Goal: Information Seeking & Learning: Learn about a topic

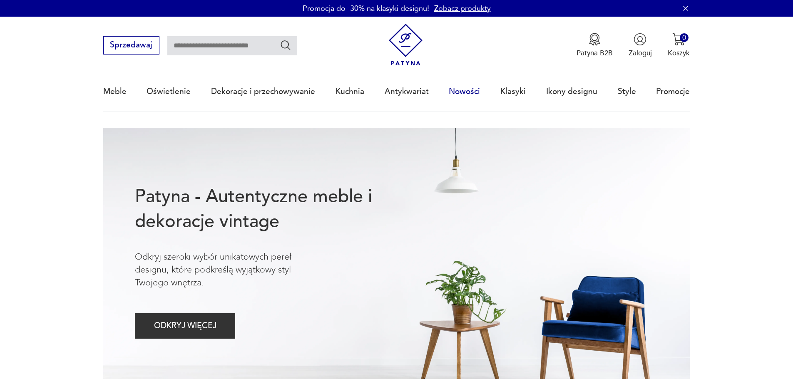
click at [469, 89] on link "Nowości" at bounding box center [464, 91] width 31 height 38
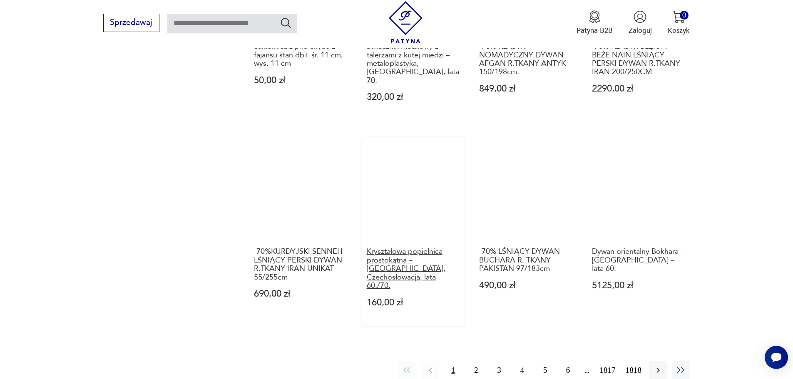
scroll to position [791, 0]
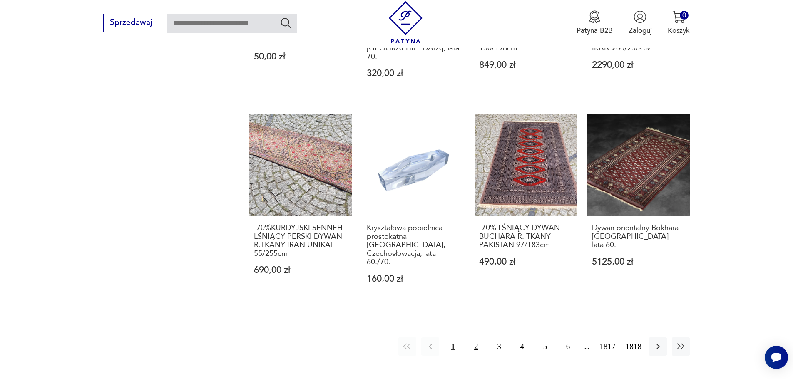
click at [474, 338] on button "2" at bounding box center [476, 347] width 18 height 18
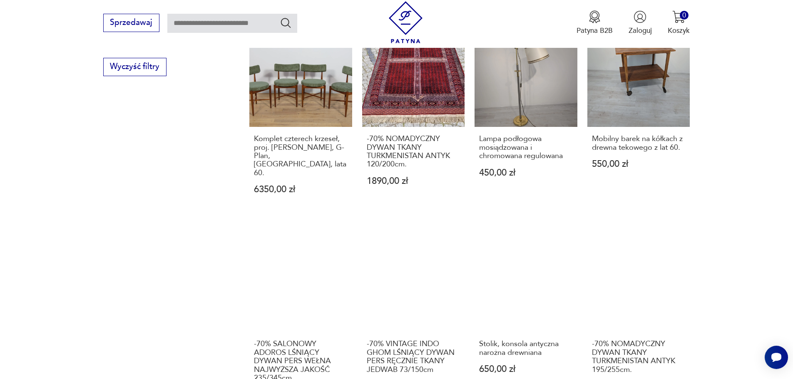
scroll to position [682, 0]
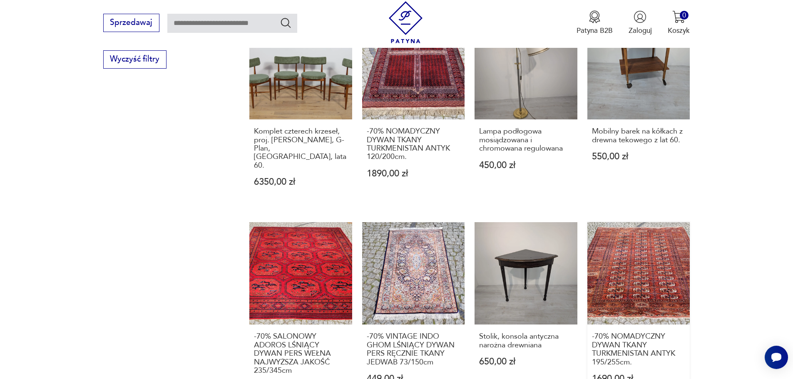
click at [641, 236] on link "-70% NOMADYCZNY DYWAN TKANY TURKMENISTAN ANTYK 195/255cm. 1690,00 zł" at bounding box center [638, 316] width 103 height 189
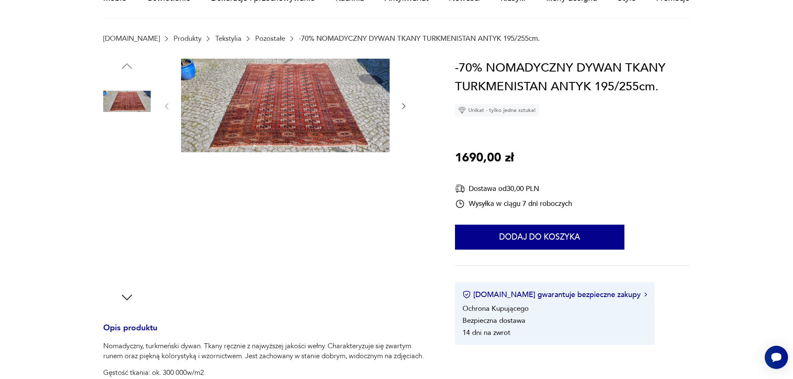
scroll to position [125, 0]
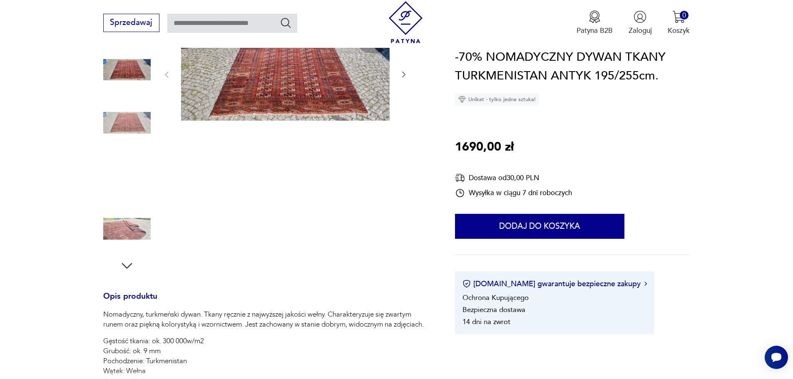
click at [125, 229] on img at bounding box center [126, 228] width 47 height 47
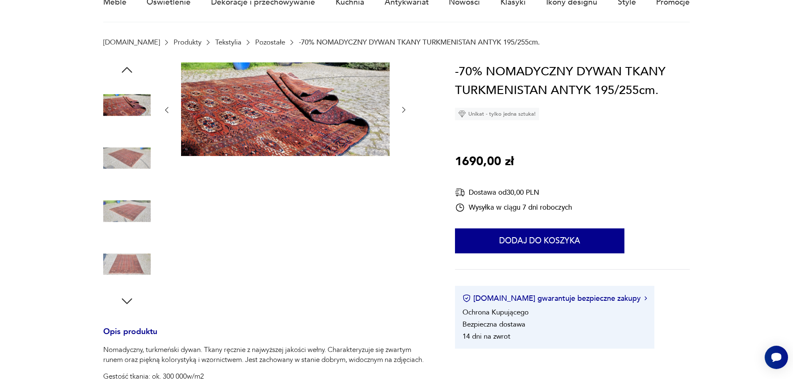
scroll to position [0, 0]
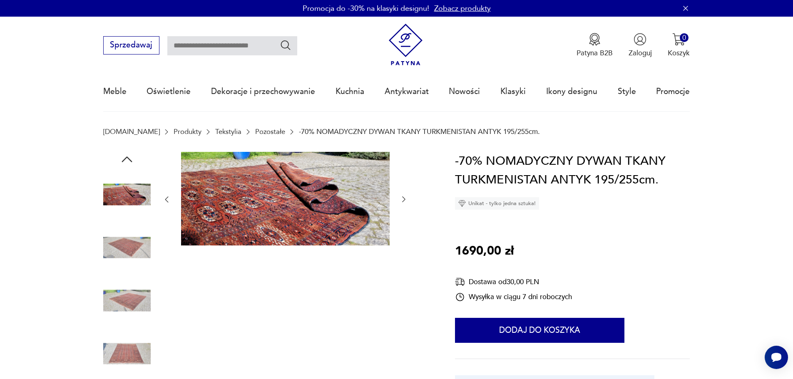
click at [402, 196] on icon "button" at bounding box center [404, 199] width 8 height 8
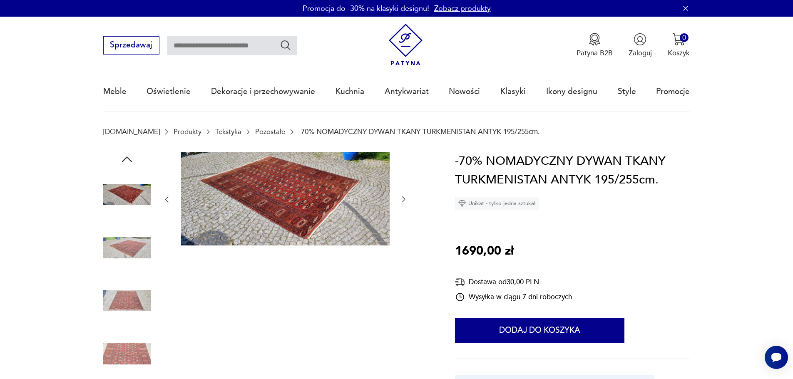
click at [402, 196] on icon "button" at bounding box center [404, 199] width 8 height 8
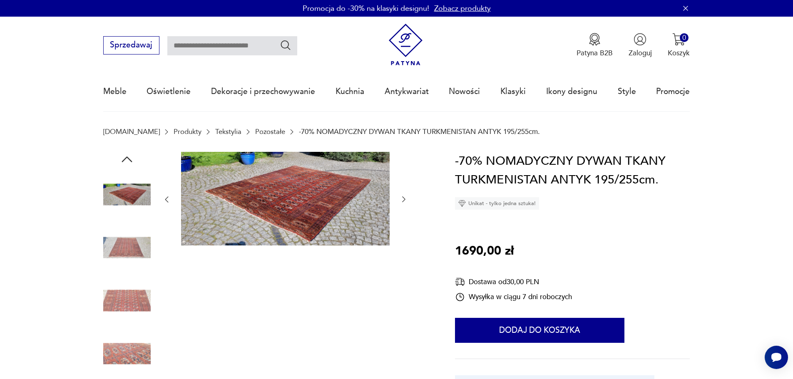
click at [402, 196] on icon "button" at bounding box center [404, 199] width 8 height 8
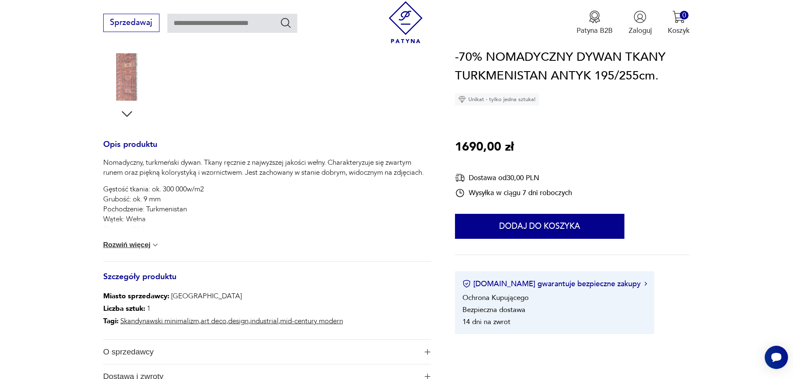
scroll to position [291, 0]
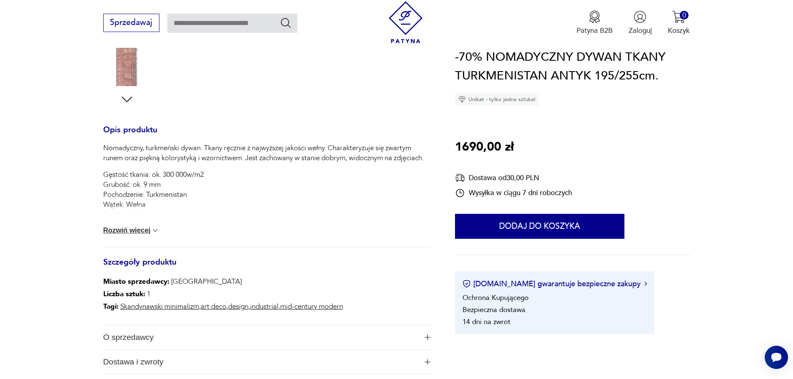
click at [138, 230] on button "Rozwiń więcej" at bounding box center [131, 230] width 57 height 8
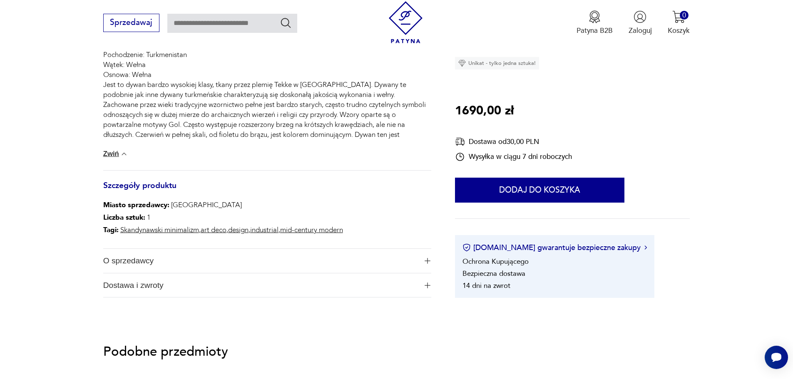
scroll to position [416, 0]
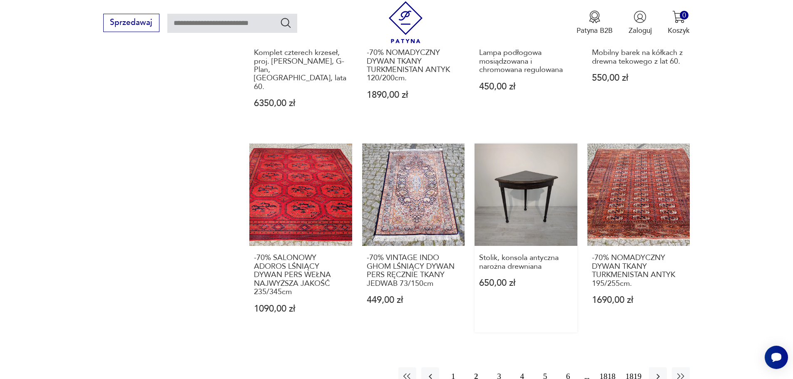
scroll to position [807, 0]
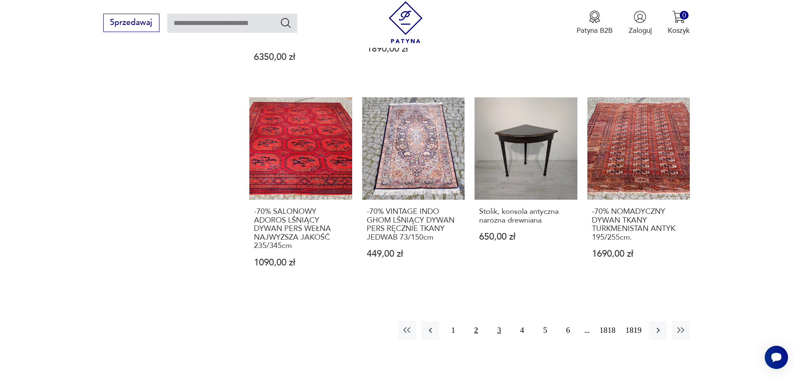
click at [499, 321] on button "3" at bounding box center [499, 330] width 18 height 18
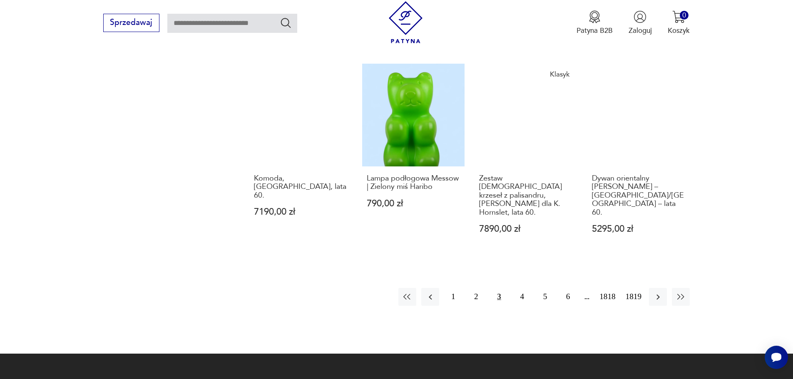
scroll to position [849, 0]
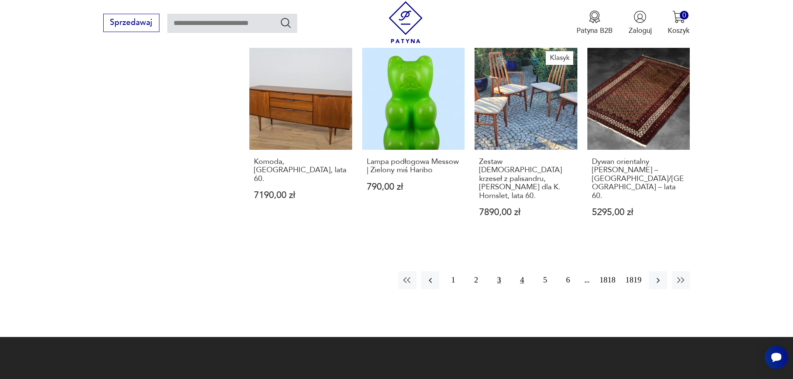
click at [520, 271] on button "4" at bounding box center [522, 280] width 18 height 18
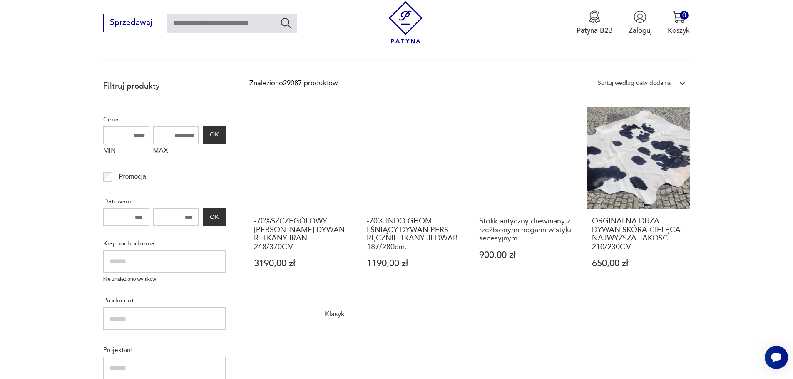
scroll to position [183, 0]
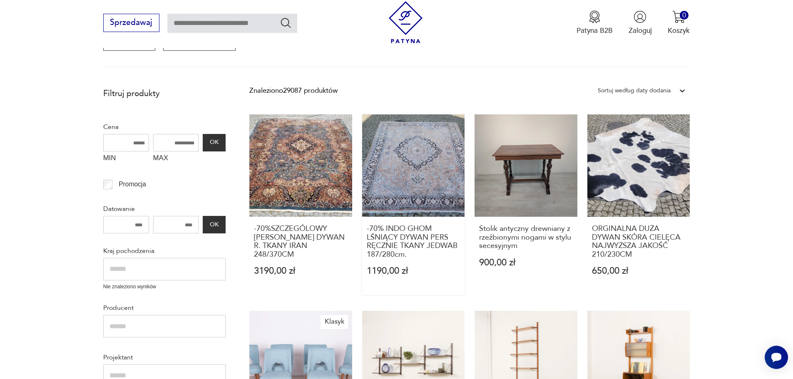
click at [432, 186] on link "-70% INDO GHOM LŚNIĄCY DYWAN PERS RĘCZNIE TKANY JEDWAB 187/280cm. 1190,00 zł" at bounding box center [413, 204] width 103 height 181
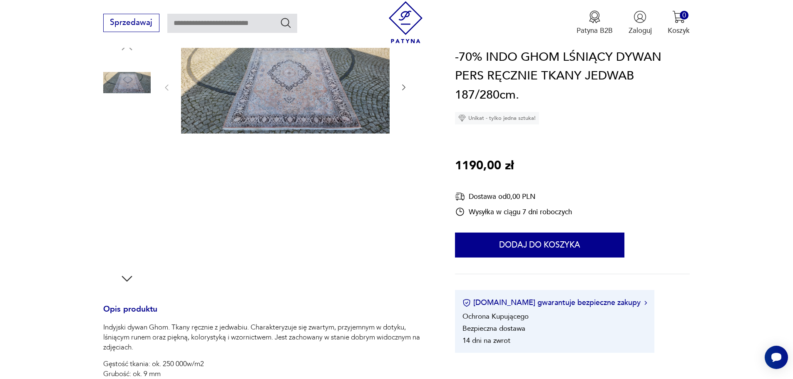
scroll to position [125, 0]
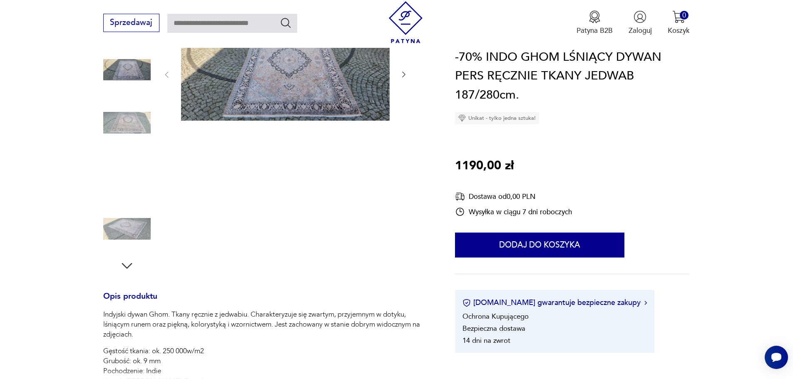
click at [134, 119] on img at bounding box center [126, 122] width 47 height 47
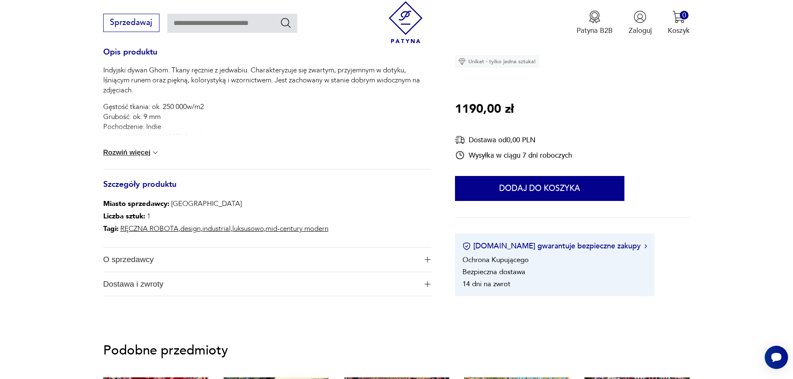
scroll to position [375, 0]
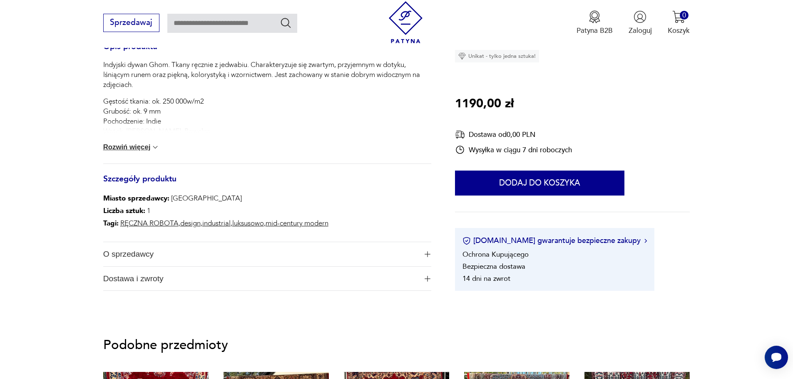
click at [132, 149] on button "Rozwiń więcej" at bounding box center [131, 147] width 57 height 8
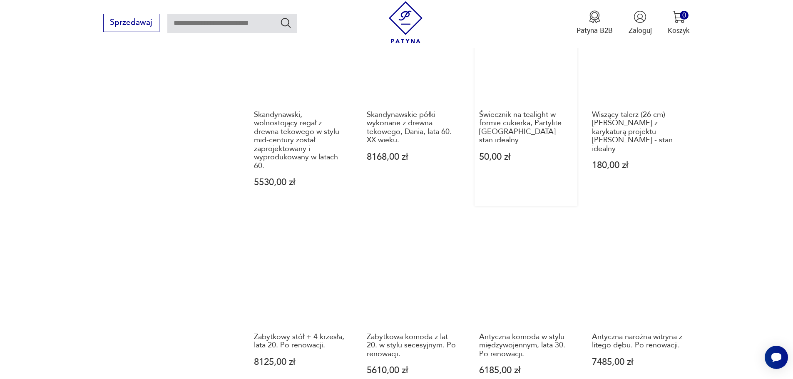
scroll to position [765, 0]
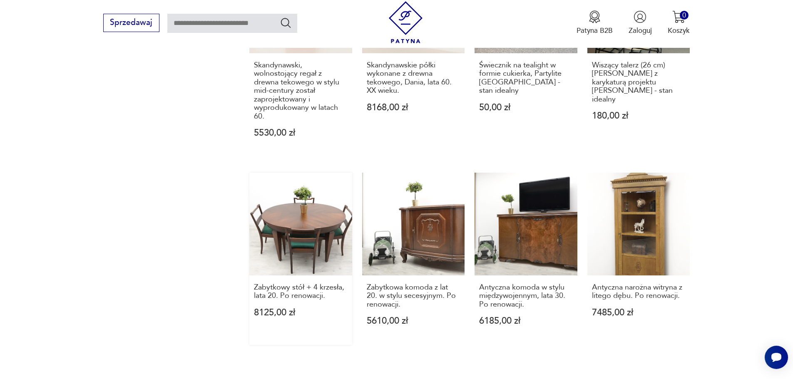
click at [294, 215] on link "Zabytkowy stół + 4 krzesła, lata 20. Po renowacji. 8125,00 zł" at bounding box center [300, 259] width 103 height 172
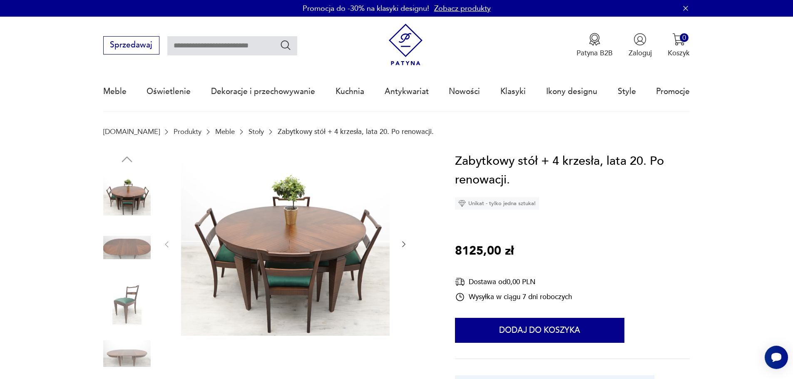
click at [137, 244] on img at bounding box center [126, 247] width 47 height 47
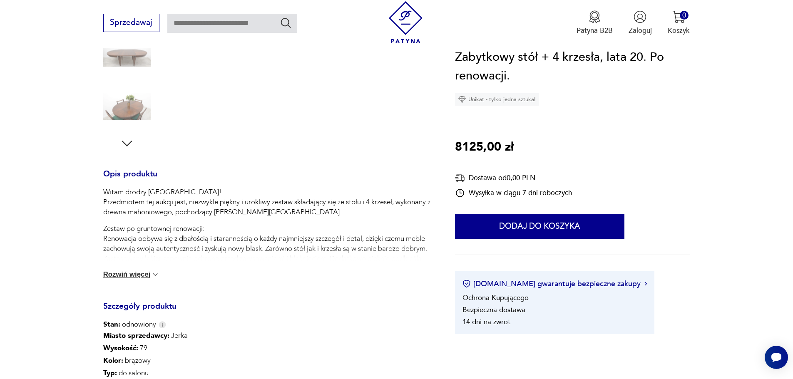
scroll to position [250, 0]
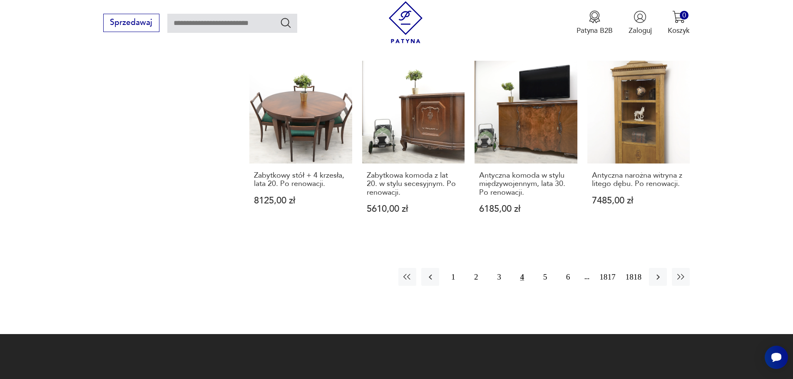
scroll to position [878, 0]
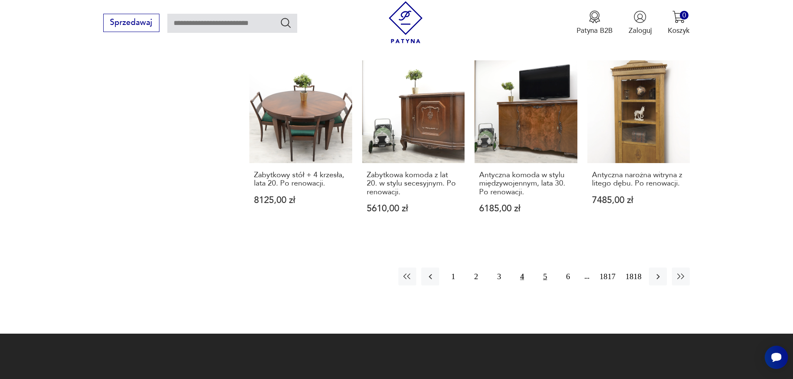
click at [543, 276] on button "5" at bounding box center [545, 277] width 18 height 18
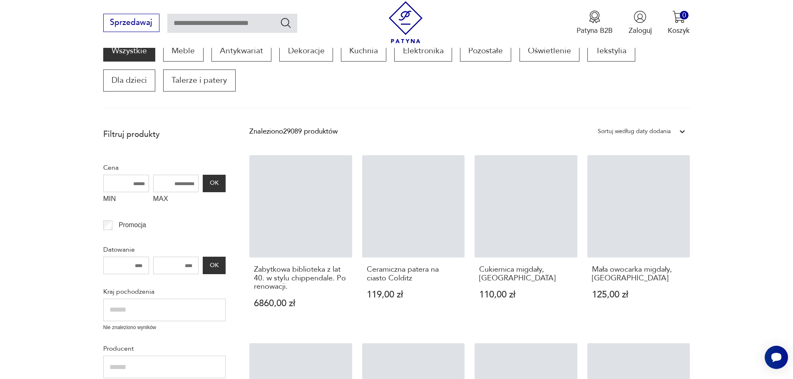
scroll to position [141, 0]
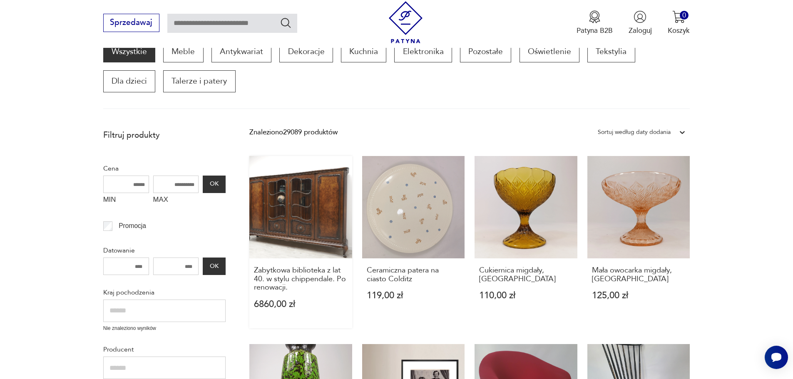
click at [309, 206] on link "Zabytkowa biblioteka z lat 40. w stylu chippendale. Po renowacji. 6860,00 zł" at bounding box center [300, 242] width 103 height 172
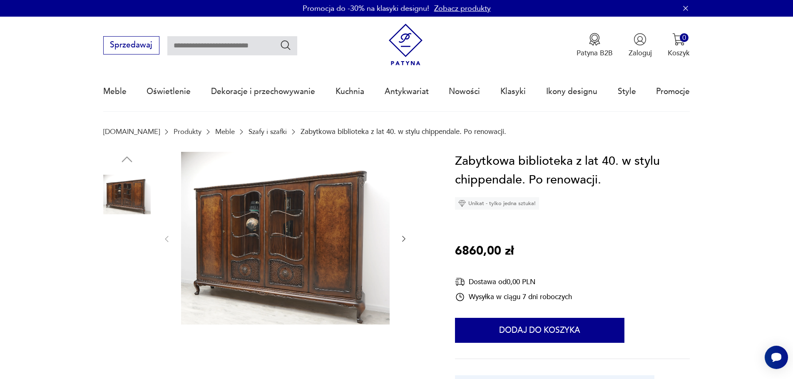
click at [127, 298] on img at bounding box center [126, 300] width 47 height 47
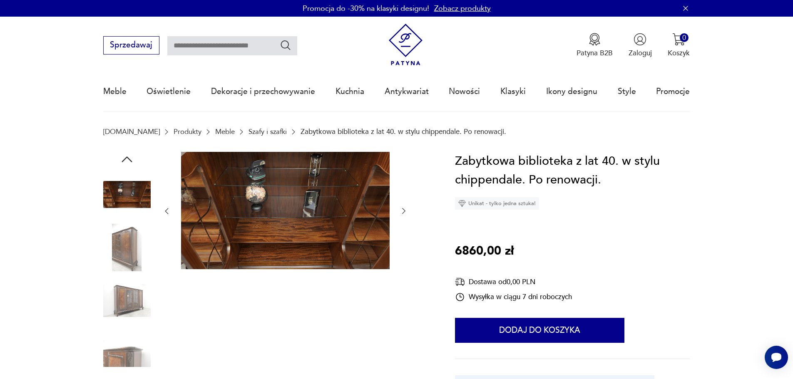
scroll to position [42, 0]
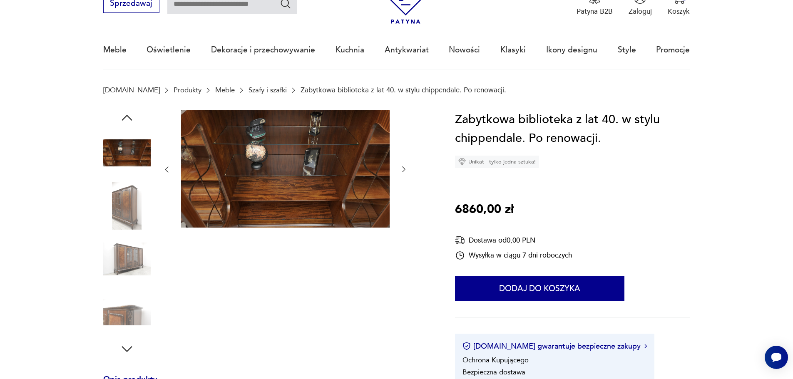
click at [137, 315] on img at bounding box center [126, 311] width 47 height 47
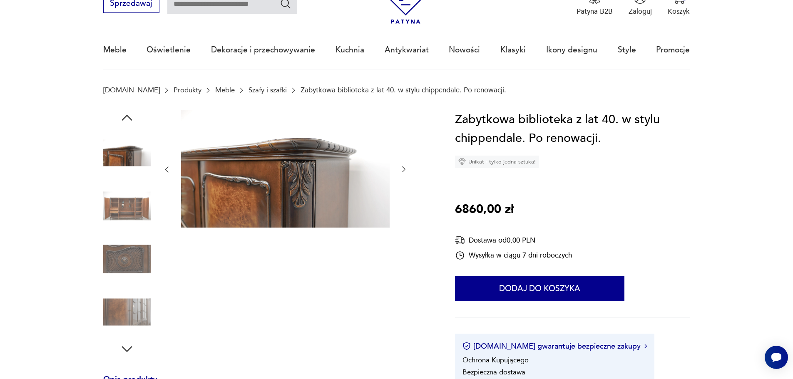
click at [132, 311] on img at bounding box center [126, 311] width 47 height 47
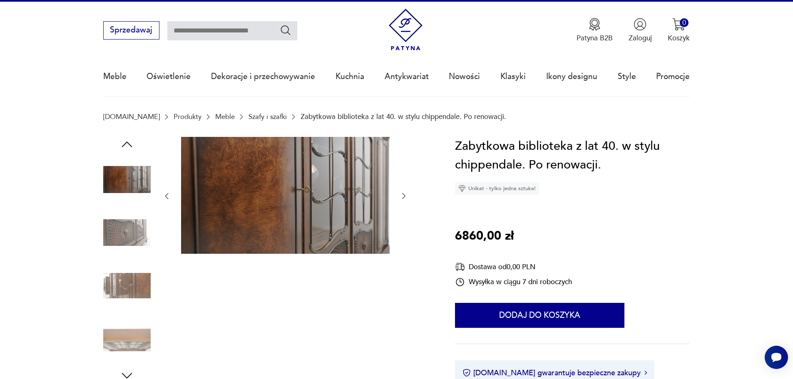
scroll to position [0, 0]
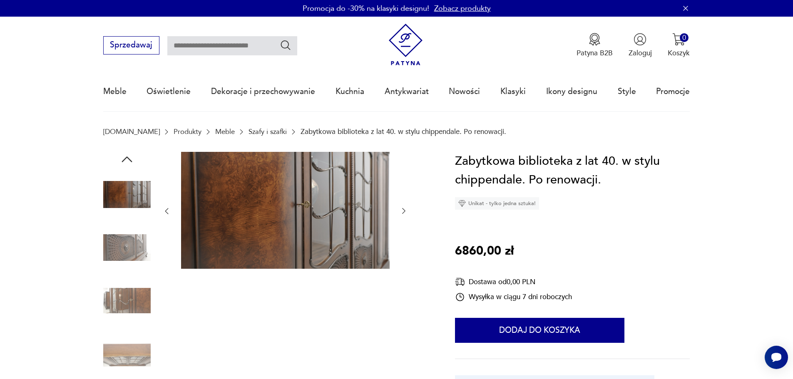
click at [129, 155] on icon "button" at bounding box center [126, 159] width 15 height 15
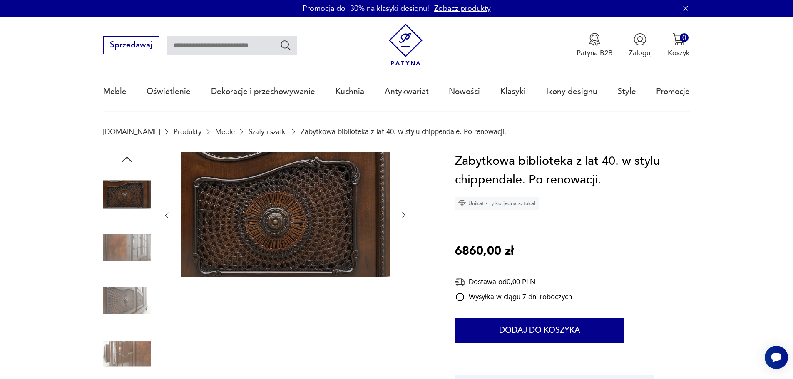
click at [129, 155] on icon "button" at bounding box center [126, 159] width 15 height 15
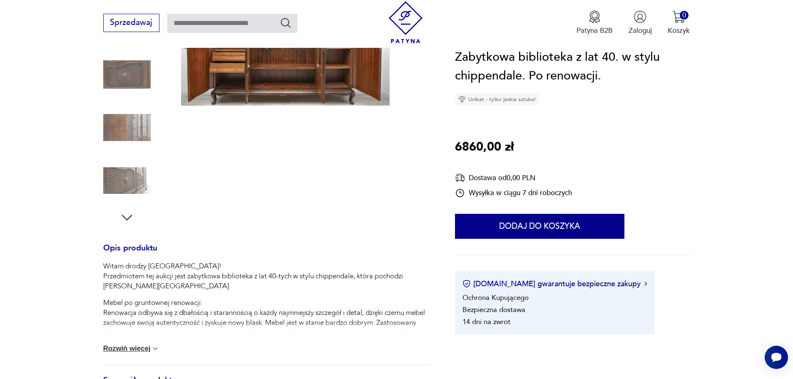
scroll to position [208, 0]
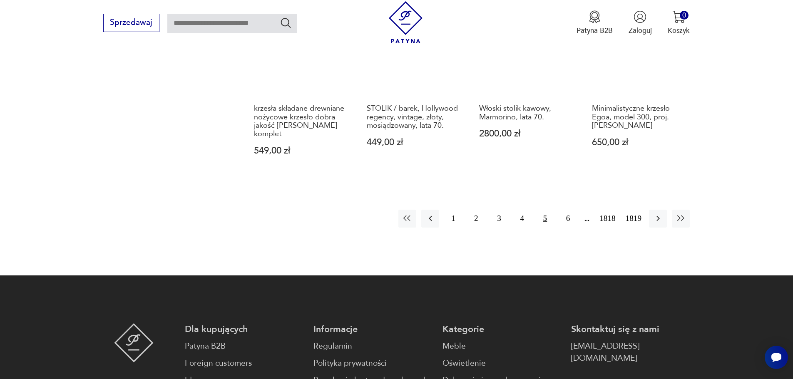
scroll to position [890, 0]
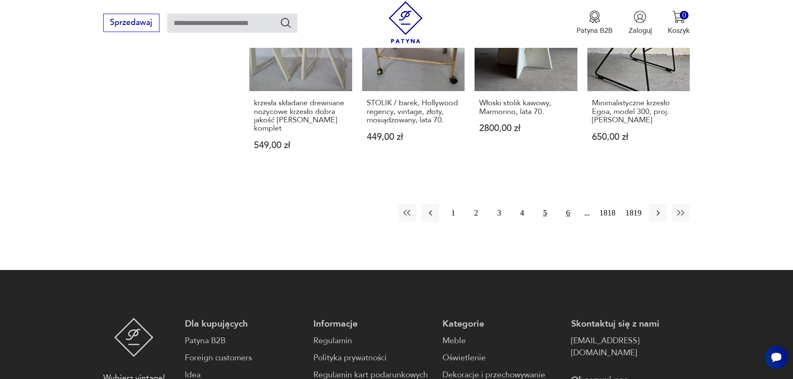
click at [567, 204] on button "6" at bounding box center [568, 213] width 18 height 18
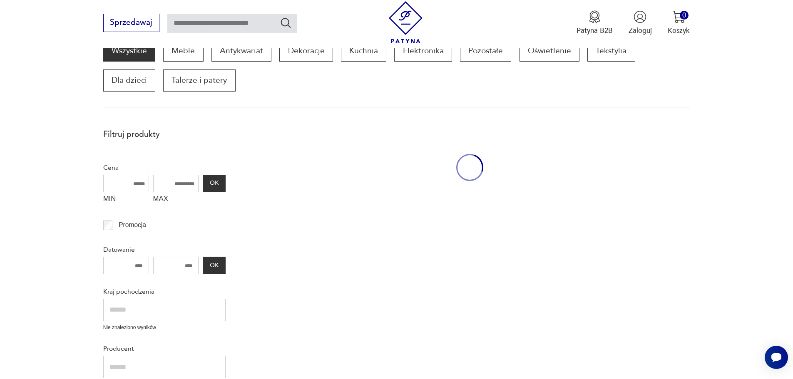
scroll to position [141, 0]
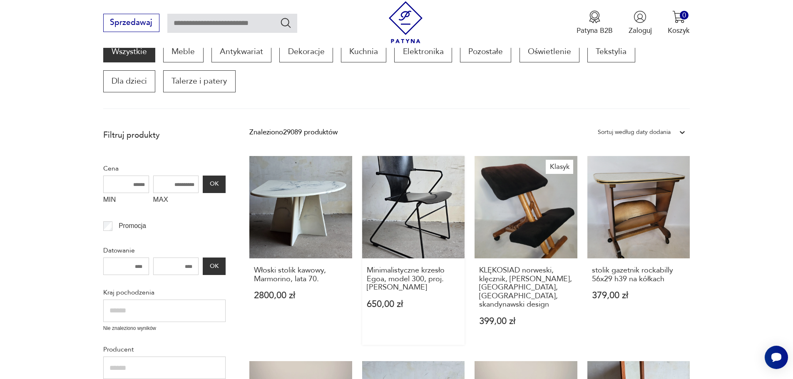
click at [420, 201] on link "Minimalistyczne krzesło Egoa, model 300, proj. [PERSON_NAME] 650,00 zł" at bounding box center [413, 250] width 103 height 189
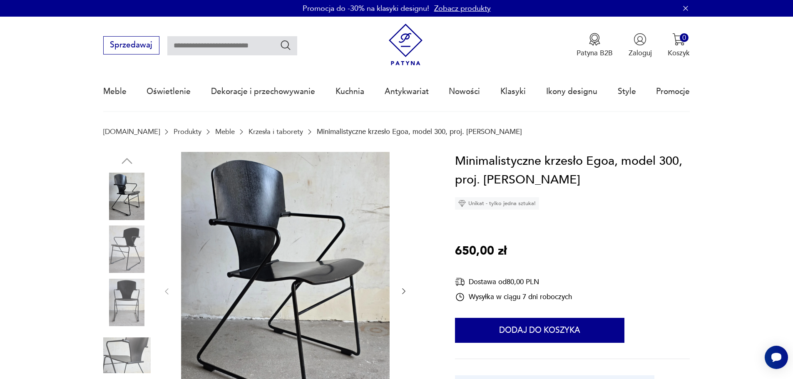
click at [402, 288] on icon "button" at bounding box center [404, 291] width 8 height 8
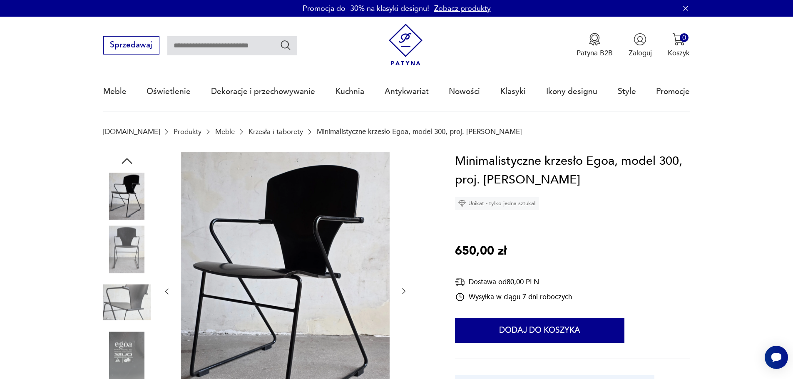
click at [402, 288] on icon "button" at bounding box center [404, 291] width 8 height 8
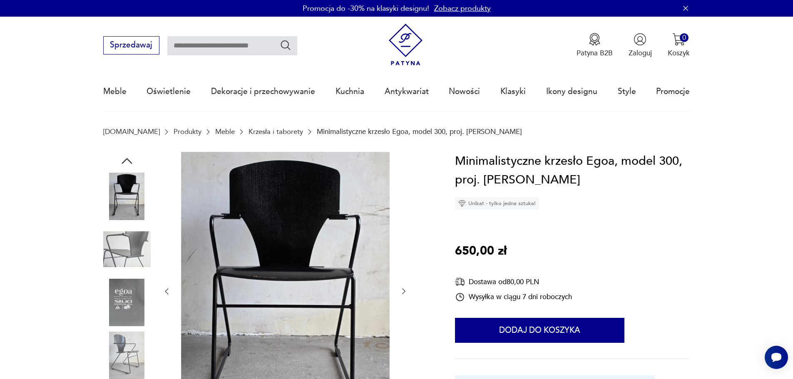
click at [402, 288] on icon "button" at bounding box center [404, 291] width 8 height 8
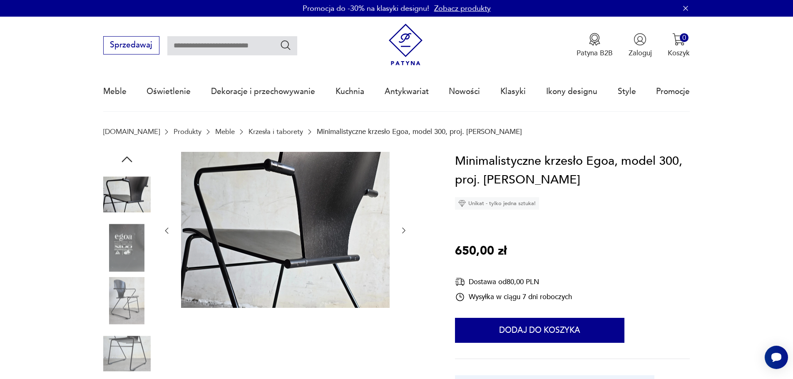
click at [405, 228] on icon "button" at bounding box center [404, 230] width 8 height 8
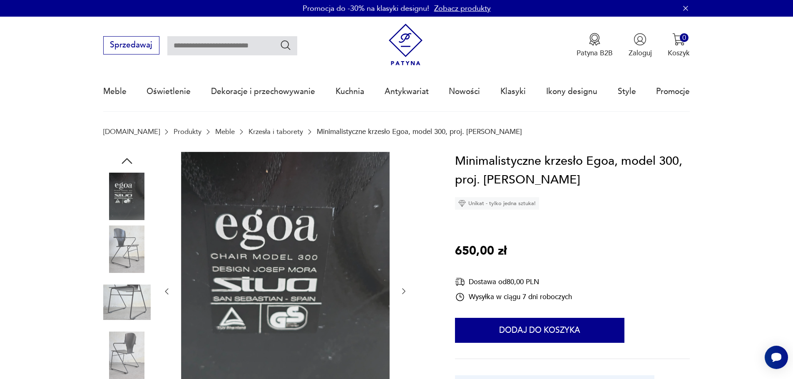
click at [405, 228] on div at bounding box center [285, 292] width 246 height 280
click at [406, 288] on icon "button" at bounding box center [404, 291] width 8 height 8
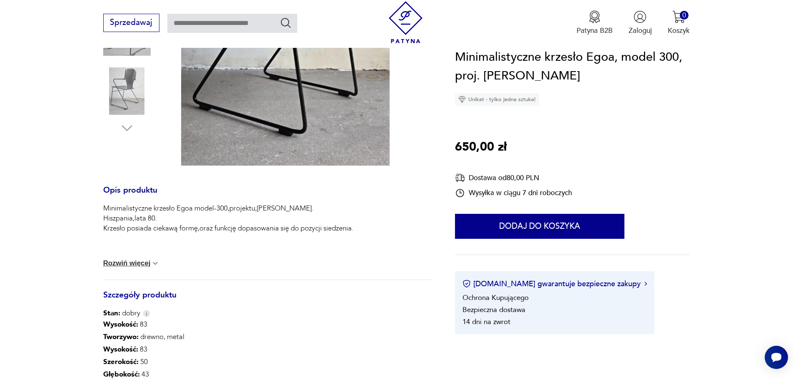
scroll to position [291, 0]
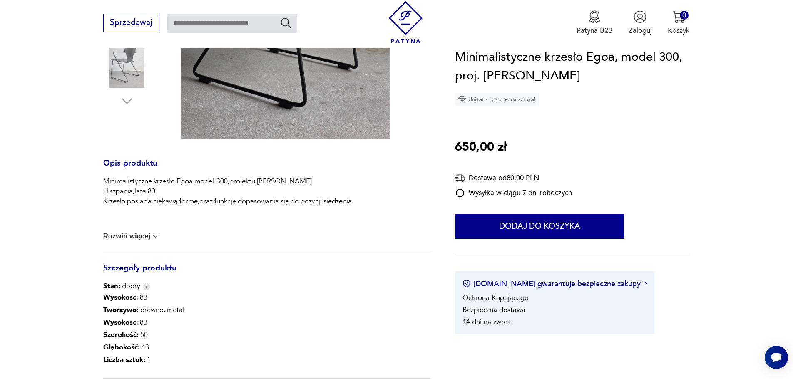
click at [144, 236] on button "Rozwiń więcej" at bounding box center [131, 236] width 57 height 8
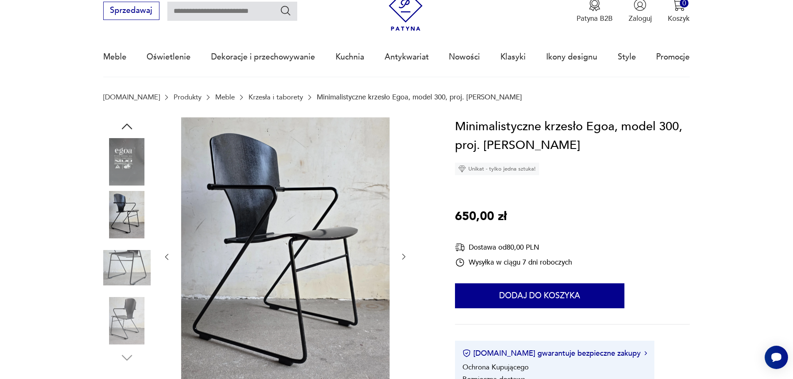
scroll to position [0, 0]
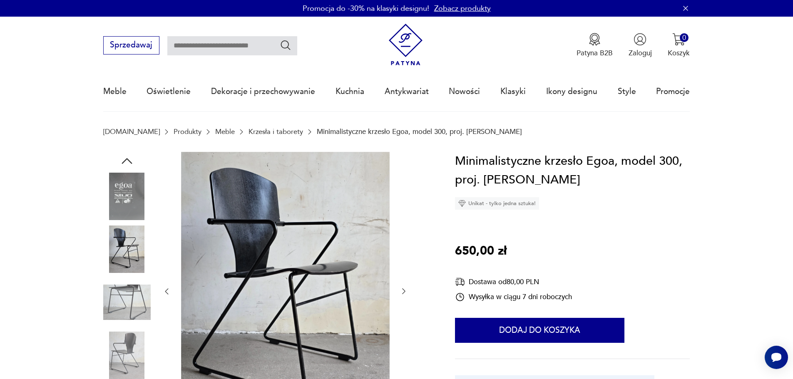
click at [123, 291] on img at bounding box center [126, 302] width 47 height 47
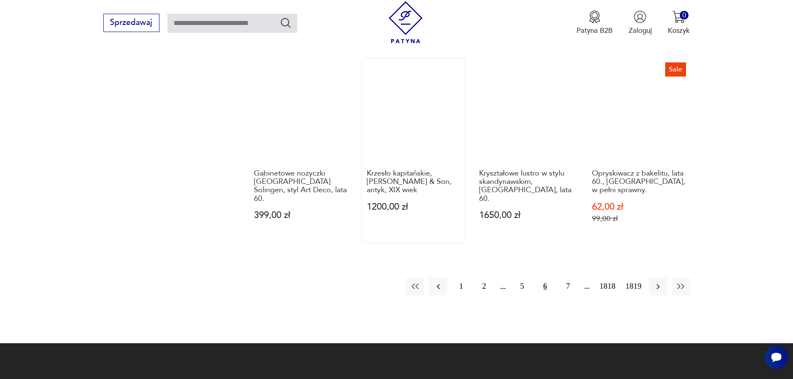
scroll to position [849, 0]
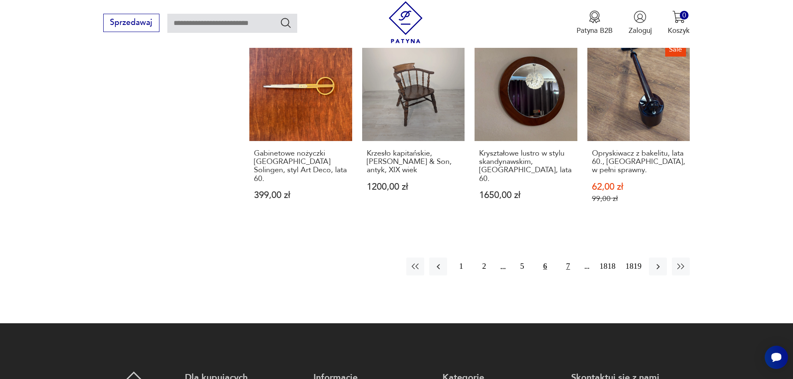
click at [566, 258] on button "7" at bounding box center [568, 267] width 18 height 18
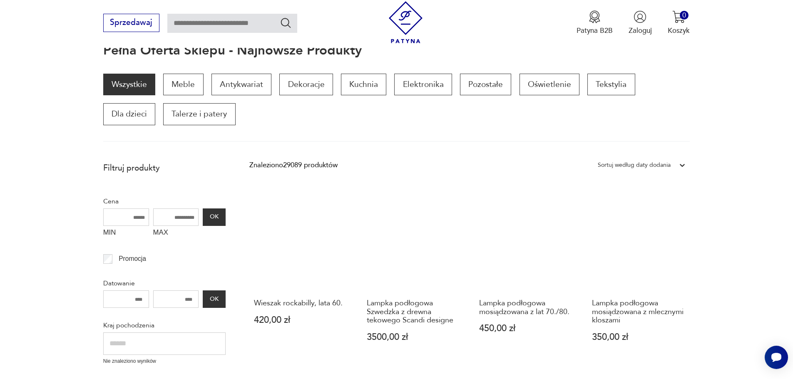
scroll to position [99, 0]
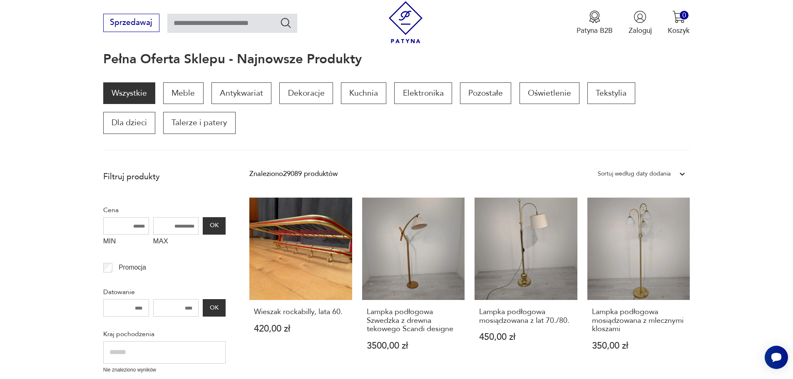
click at [227, 18] on input "text" at bounding box center [232, 23] width 130 height 19
type input "*****"
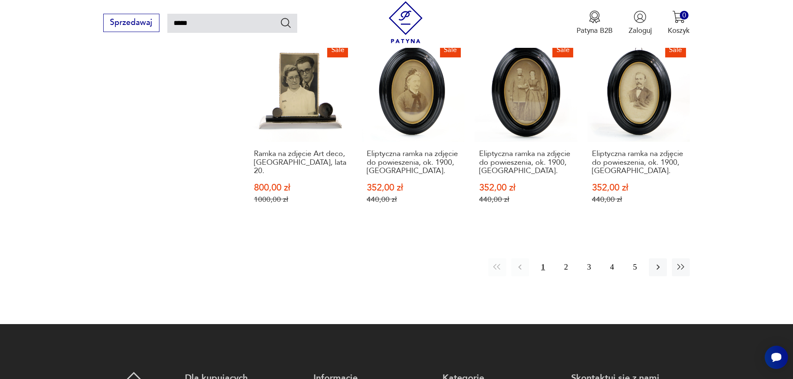
scroll to position [797, 0]
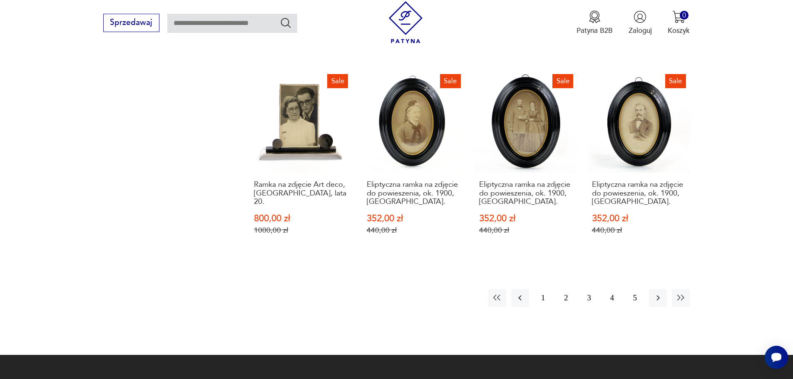
scroll to position [99, 0]
